Goal: Task Accomplishment & Management: Manage account settings

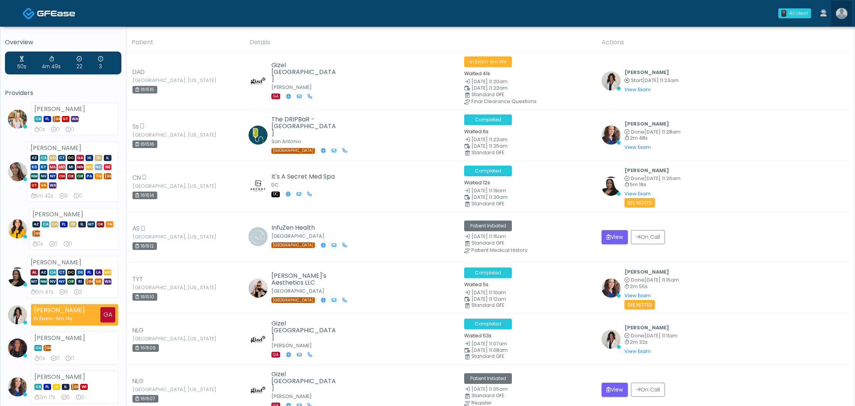
click at [842, 14] on img at bounding box center [841, 13] width 11 height 11
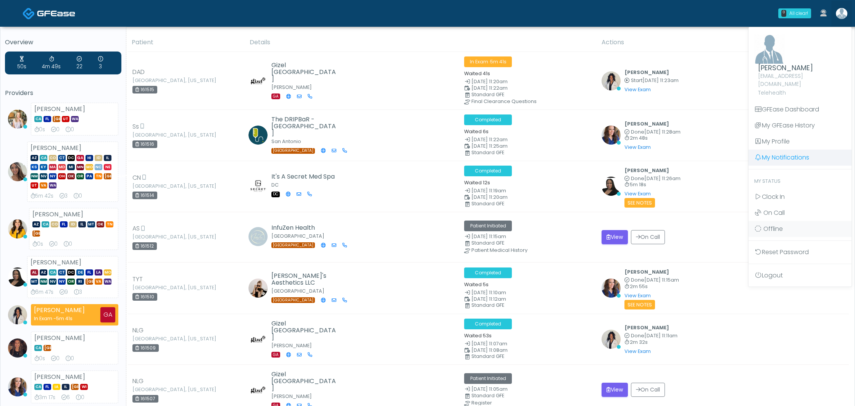
click at [782, 150] on link "My Notifications" at bounding box center [800, 158] width 103 height 16
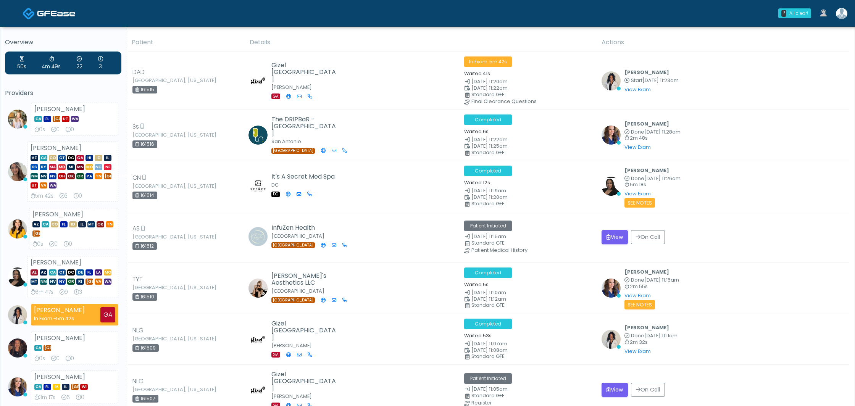
scroll to position [1, 0]
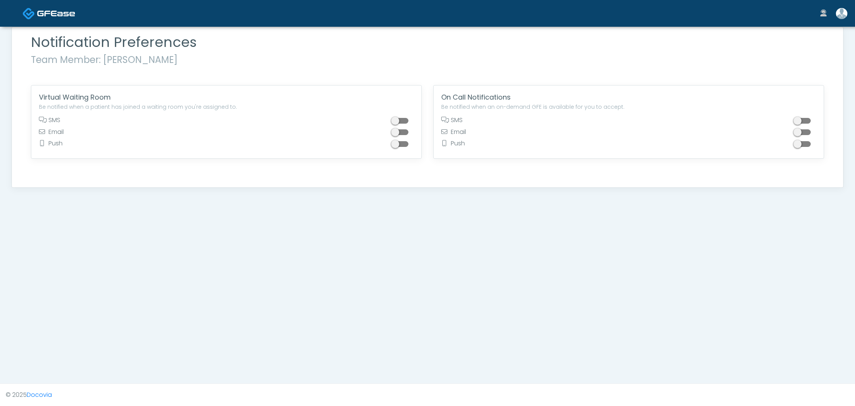
click at [404, 121] on span at bounding box center [400, 121] width 15 height 6
click at [406, 134] on span at bounding box center [400, 132] width 15 height 6
click at [406, 144] on span at bounding box center [400, 144] width 15 height 6
click at [806, 121] on span at bounding box center [803, 121] width 15 height 6
click at [807, 132] on span at bounding box center [803, 132] width 15 height 6
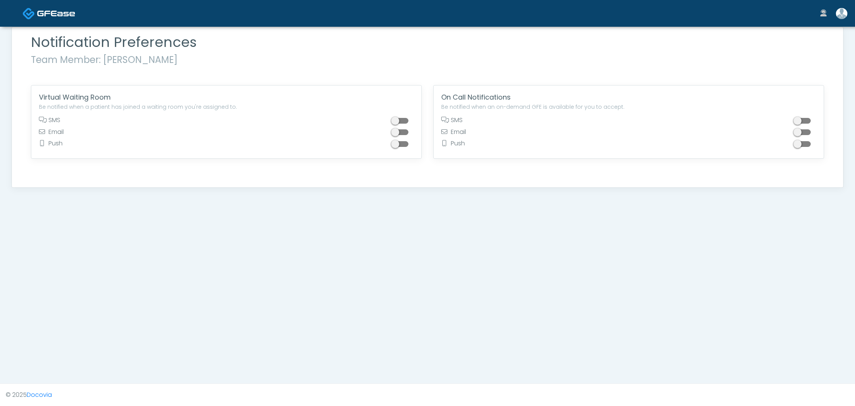
click at [808, 144] on span at bounding box center [803, 144] width 15 height 6
drag, startPoint x: 808, startPoint y: 144, endPoint x: 803, endPoint y: 147, distance: 5.8
click at [808, 143] on span at bounding box center [803, 144] width 15 height 6
click at [802, 133] on span at bounding box center [803, 132] width 15 height 6
click at [802, 121] on span at bounding box center [803, 121] width 15 height 6
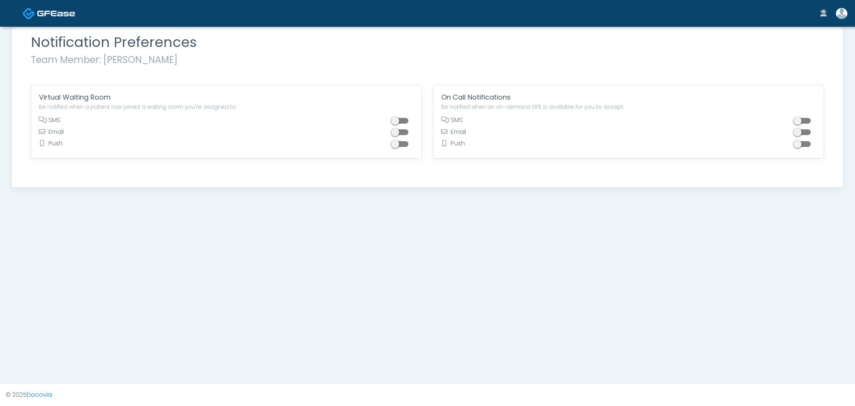
click at [838, 16] on img at bounding box center [841, 13] width 11 height 11
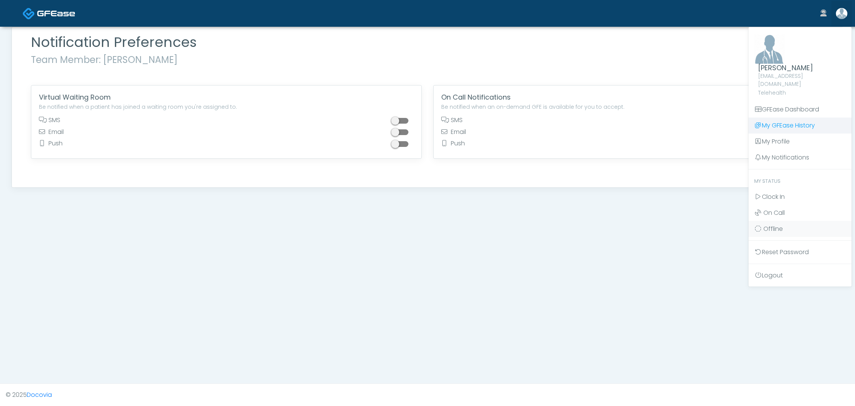
click at [802, 102] on link "GFEase Dashboard" at bounding box center [800, 110] width 103 height 16
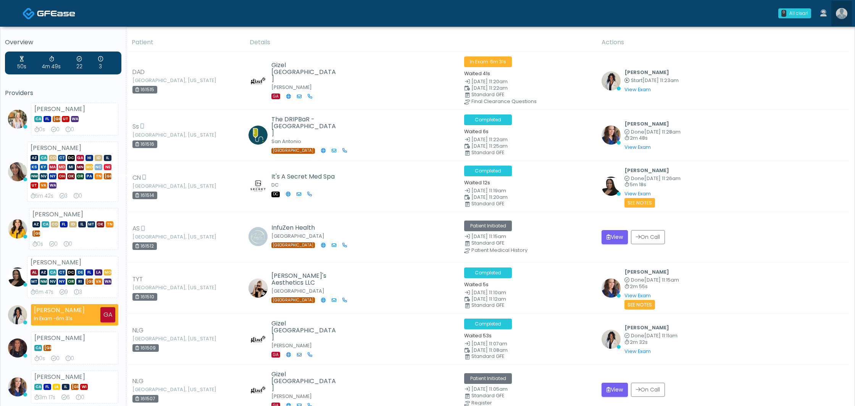
click at [837, 15] on img at bounding box center [841, 13] width 11 height 11
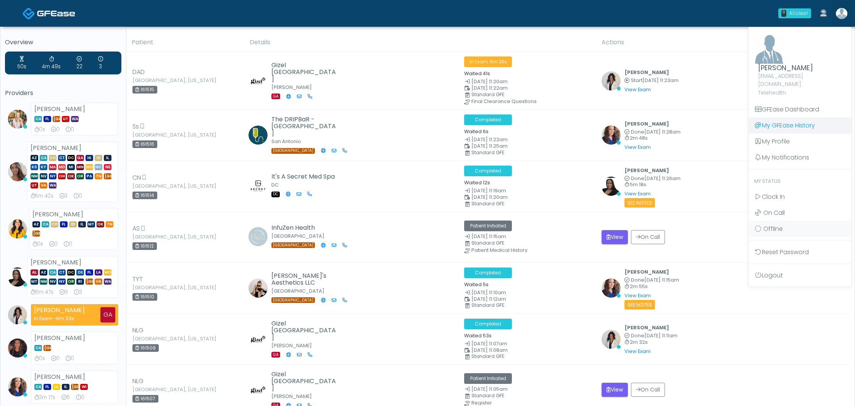
click at [800, 119] on link "My GFEase History" at bounding box center [800, 126] width 103 height 16
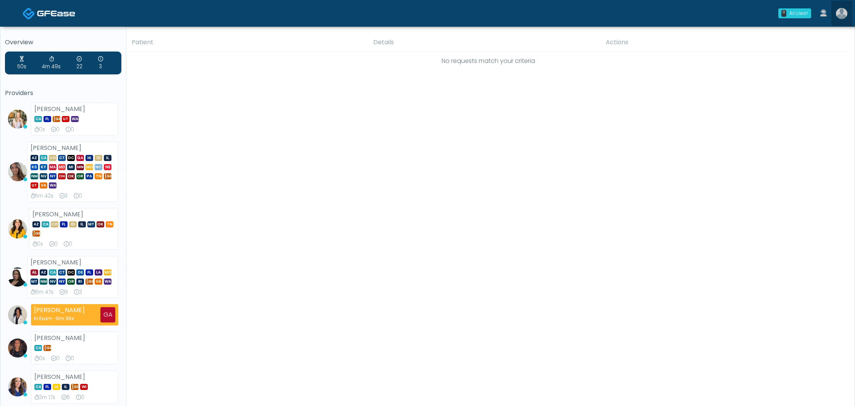
click at [839, 16] on img at bounding box center [841, 13] width 11 height 11
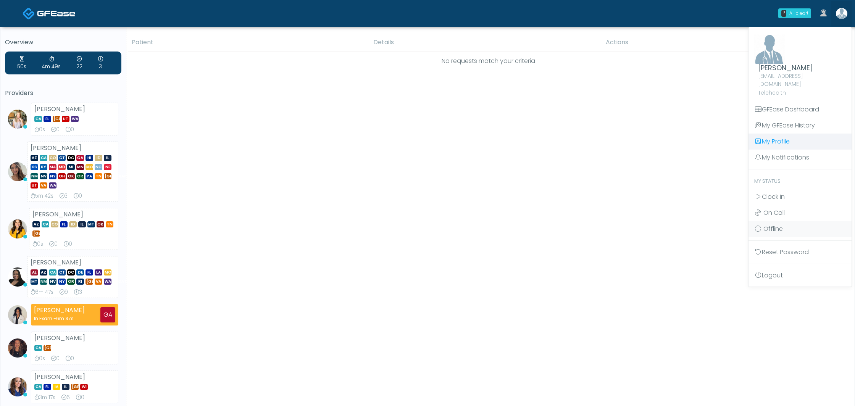
click at [797, 137] on link "My Profile" at bounding box center [800, 142] width 103 height 16
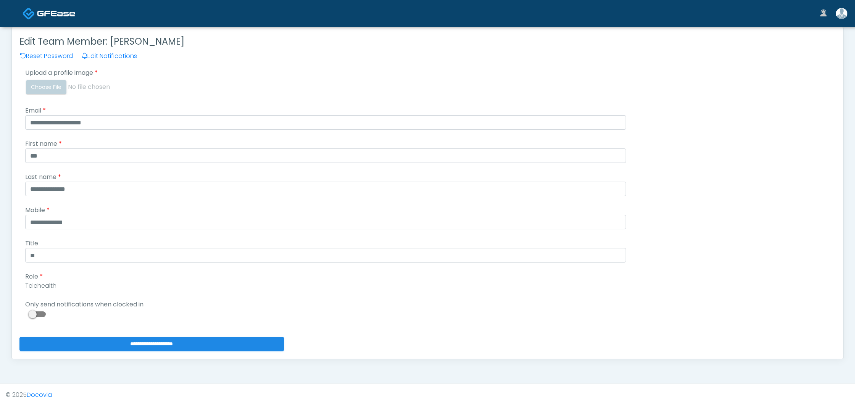
drag, startPoint x: 44, startPoint y: 315, endPoint x: 89, endPoint y: 337, distance: 50.6
click at [44, 315] on span at bounding box center [38, 315] width 15 height 6
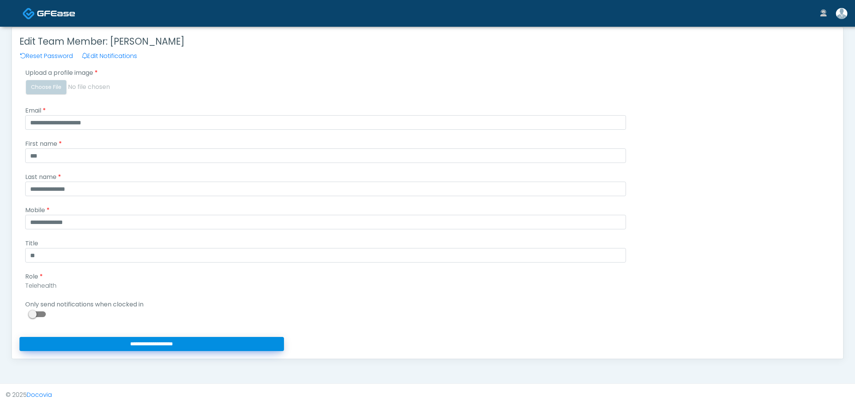
click at [189, 344] on input "**********" at bounding box center [151, 344] width 265 height 14
type input "**********"
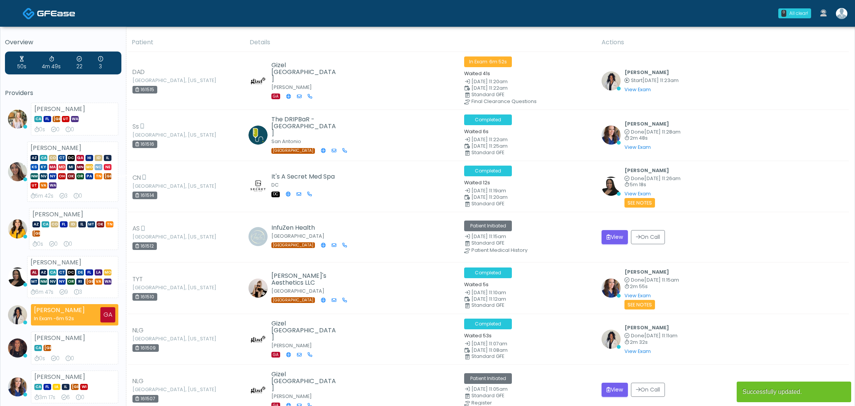
click at [840, 7] on link at bounding box center [842, 13] width 21 height 25
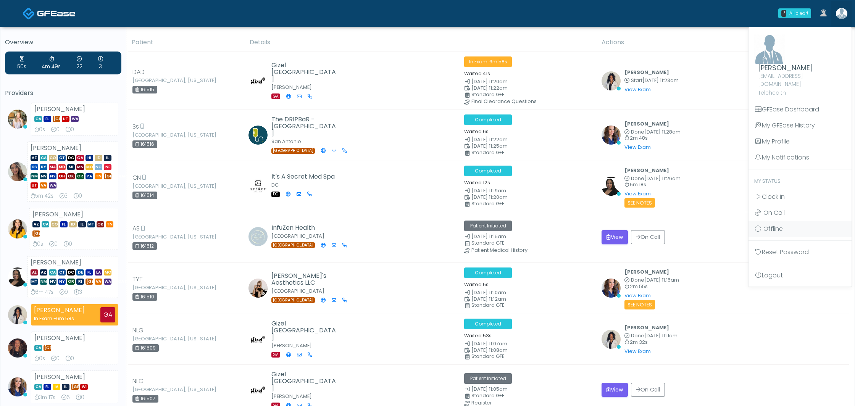
click at [766, 60] on img at bounding box center [770, 49] width 31 height 30
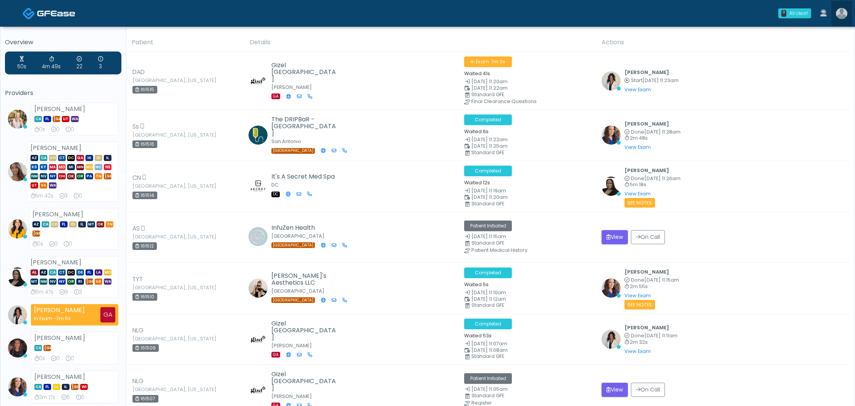
click at [842, 11] on img at bounding box center [841, 13] width 11 height 11
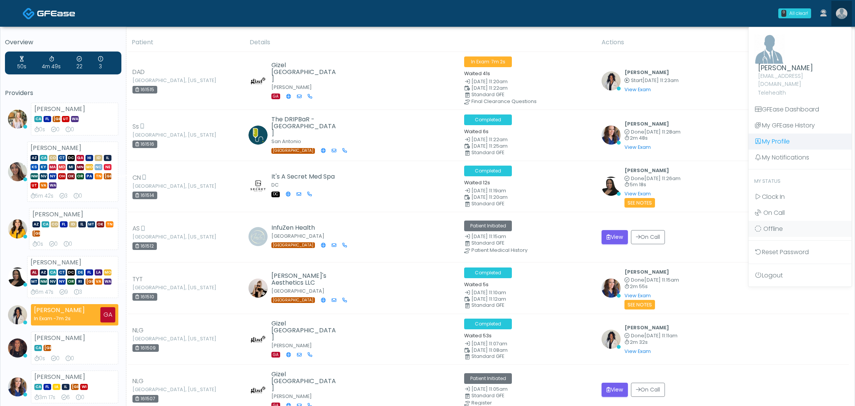
drag, startPoint x: 779, startPoint y: 130, endPoint x: 782, endPoint y: 126, distance: 5.4
click at [779, 134] on link "My Profile" at bounding box center [800, 142] width 103 height 16
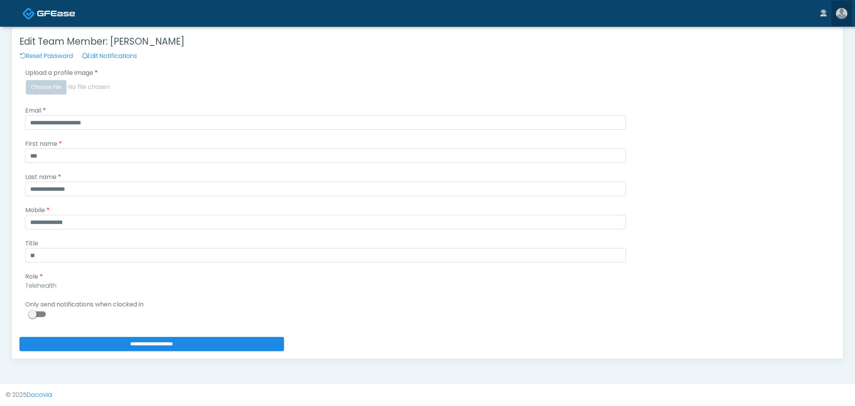
click at [839, 16] on img at bounding box center [841, 13] width 11 height 11
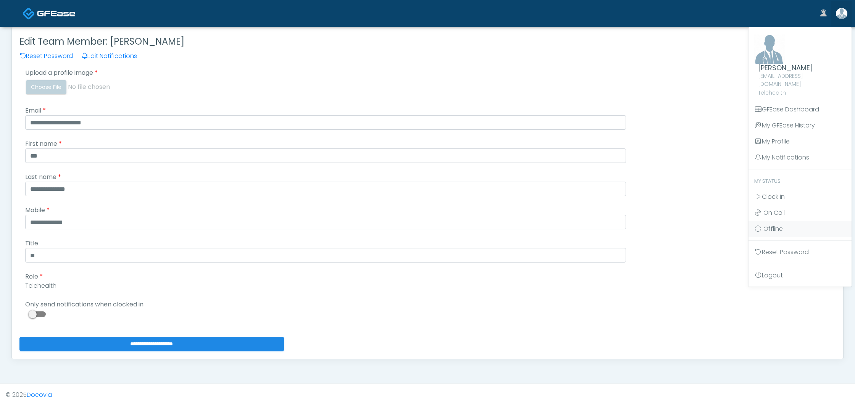
click at [646, 50] on div "**********" at bounding box center [427, 193] width 816 height 317
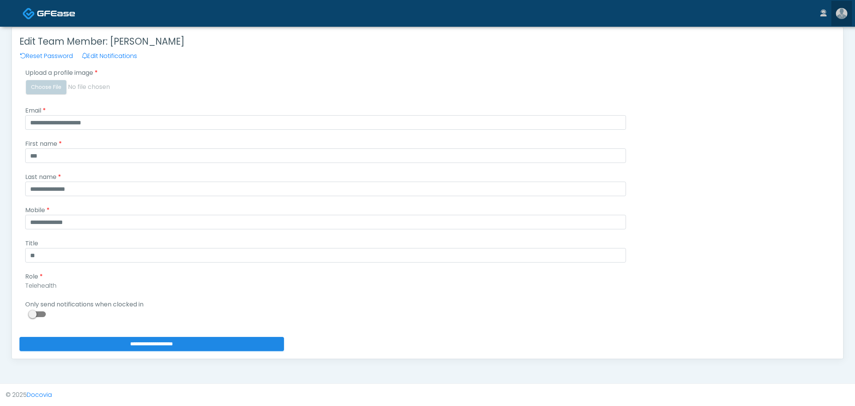
click at [840, 15] on img at bounding box center [841, 13] width 11 height 11
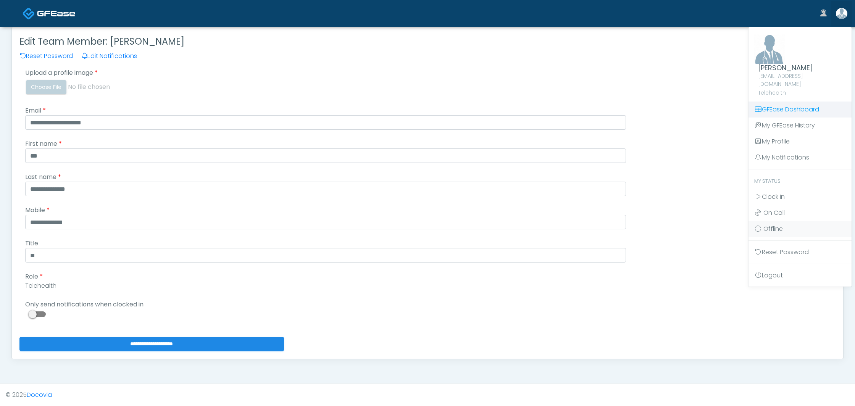
click at [802, 103] on link "GFEase Dashboard" at bounding box center [800, 110] width 103 height 16
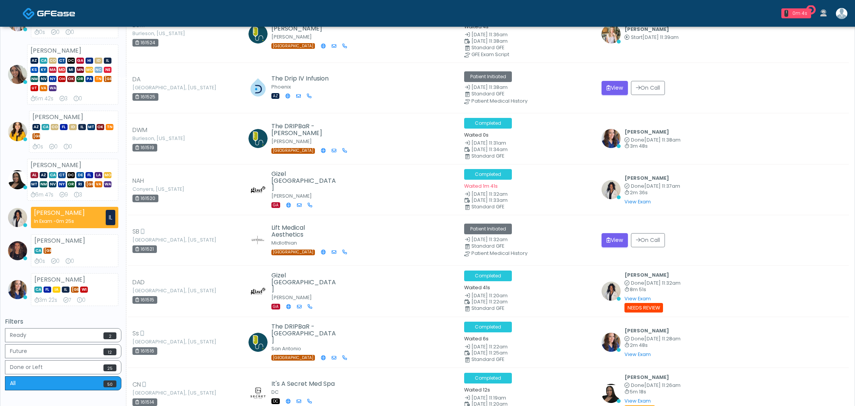
scroll to position [75, 0]
